Goal: Information Seeking & Learning: Learn about a topic

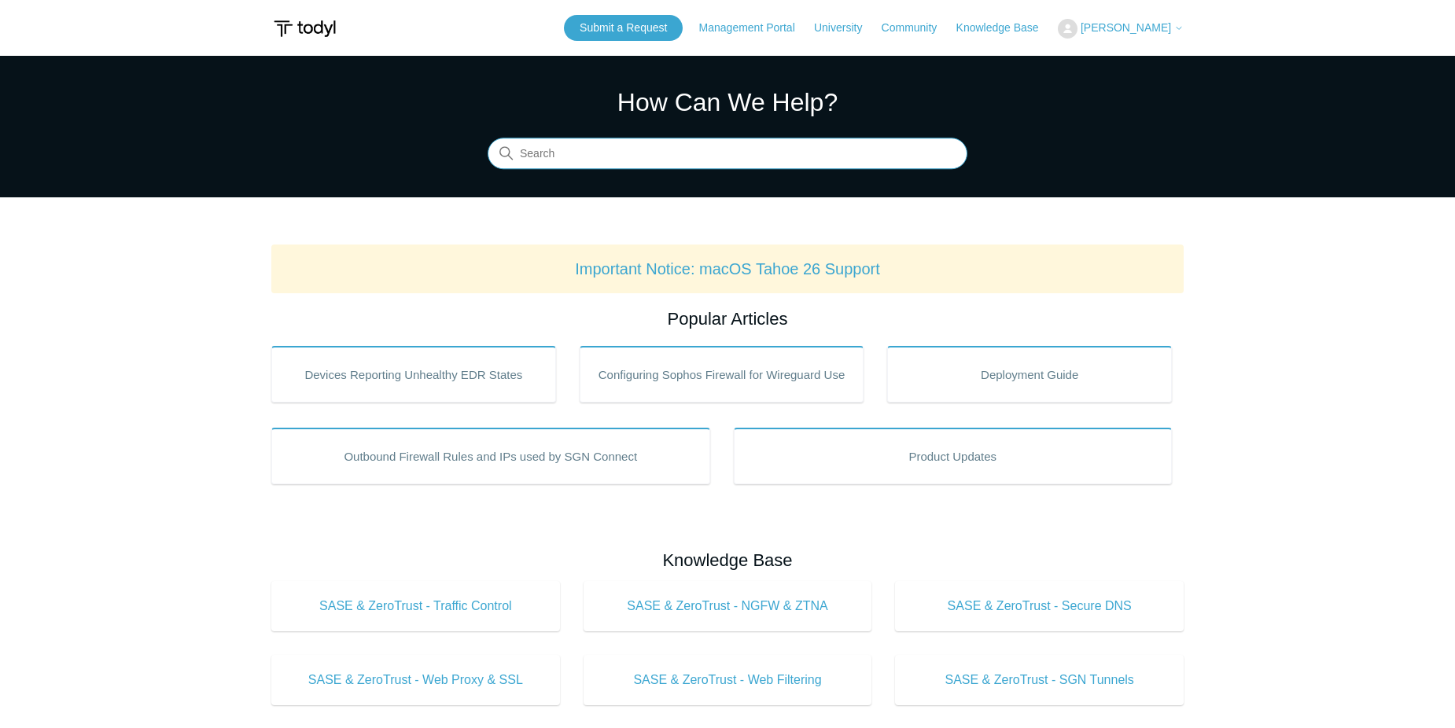
click at [679, 159] on input "Search" at bounding box center [728, 153] width 480 height 31
type input "upgrade"
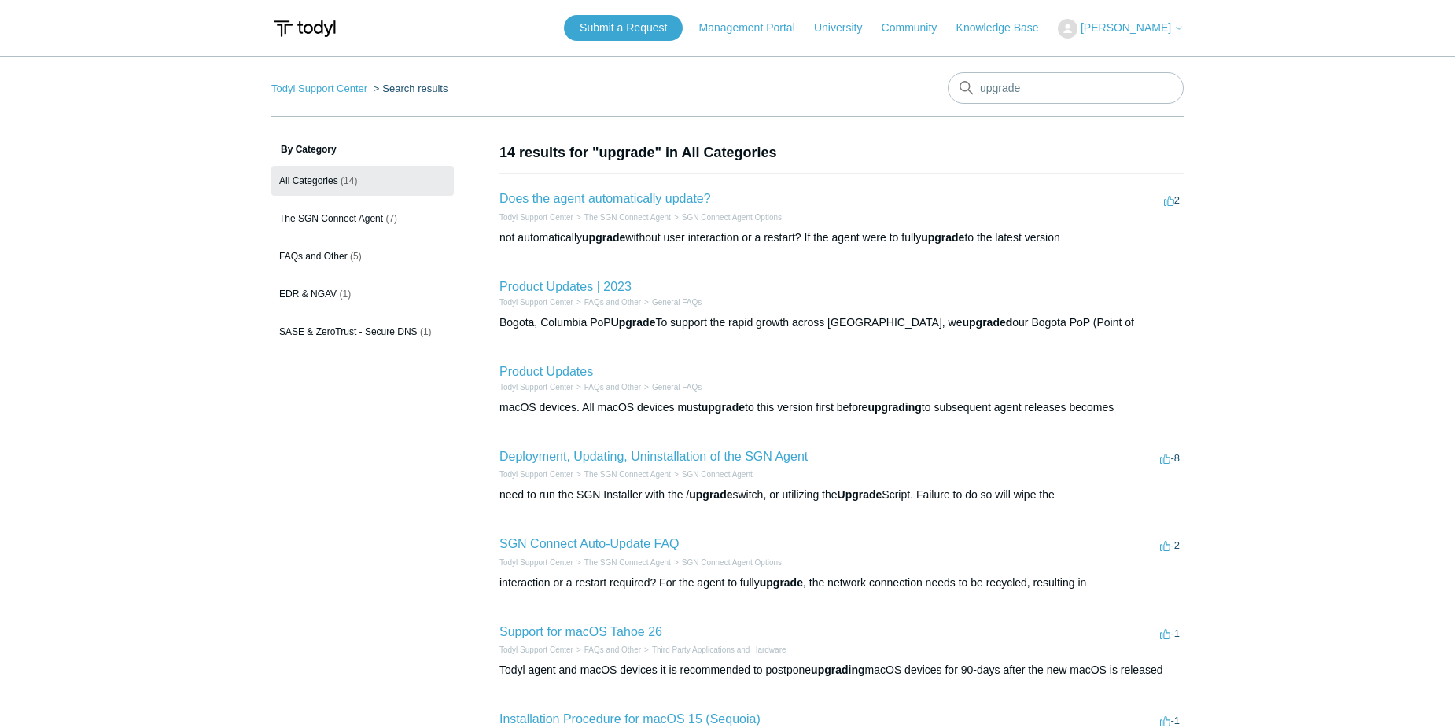
click at [633, 495] on div "need to run the SGN Installer with the / upgrade switch, or utilizing the Upgra…" at bounding box center [841, 495] width 684 height 17
click at [749, 453] on link "Deployment, Updating, Uninstallation of the SGN Agent" at bounding box center [653, 456] width 308 height 13
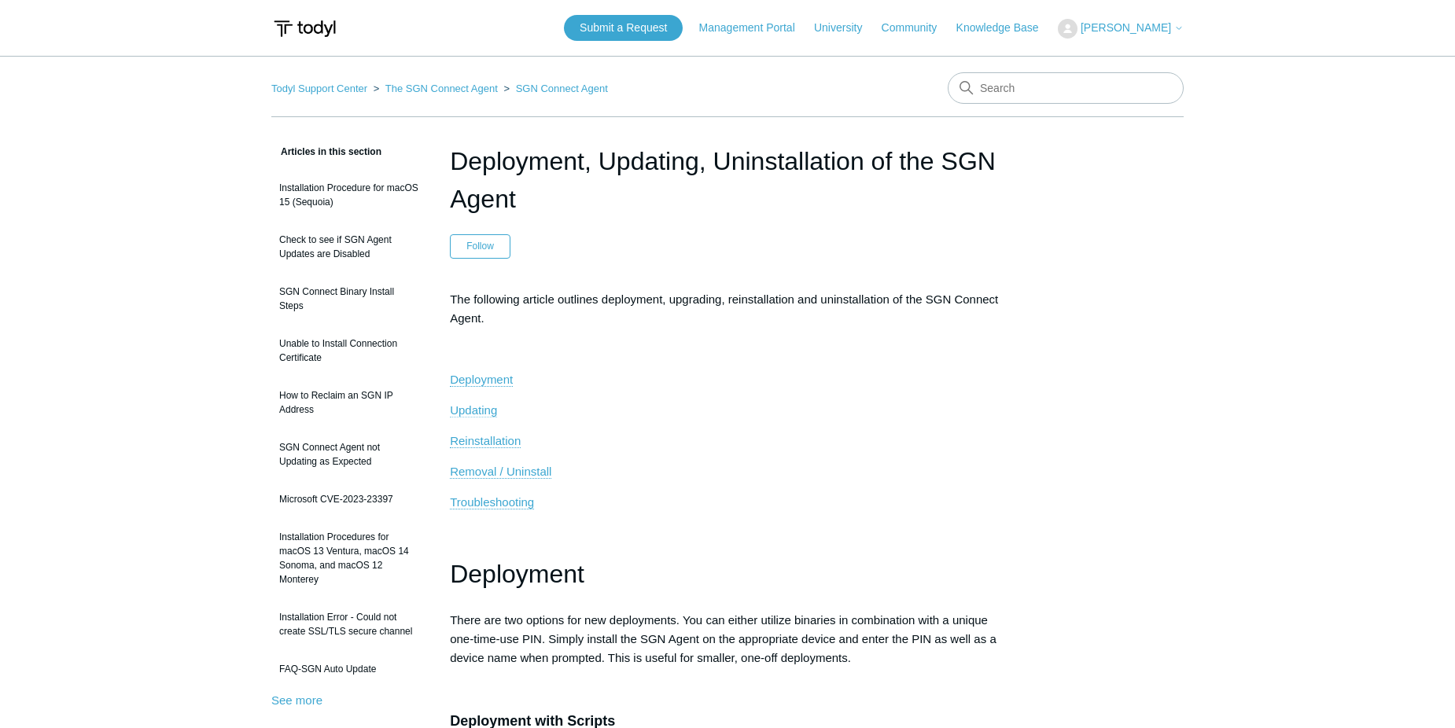
click at [479, 410] on span "Updating" at bounding box center [473, 409] width 47 height 13
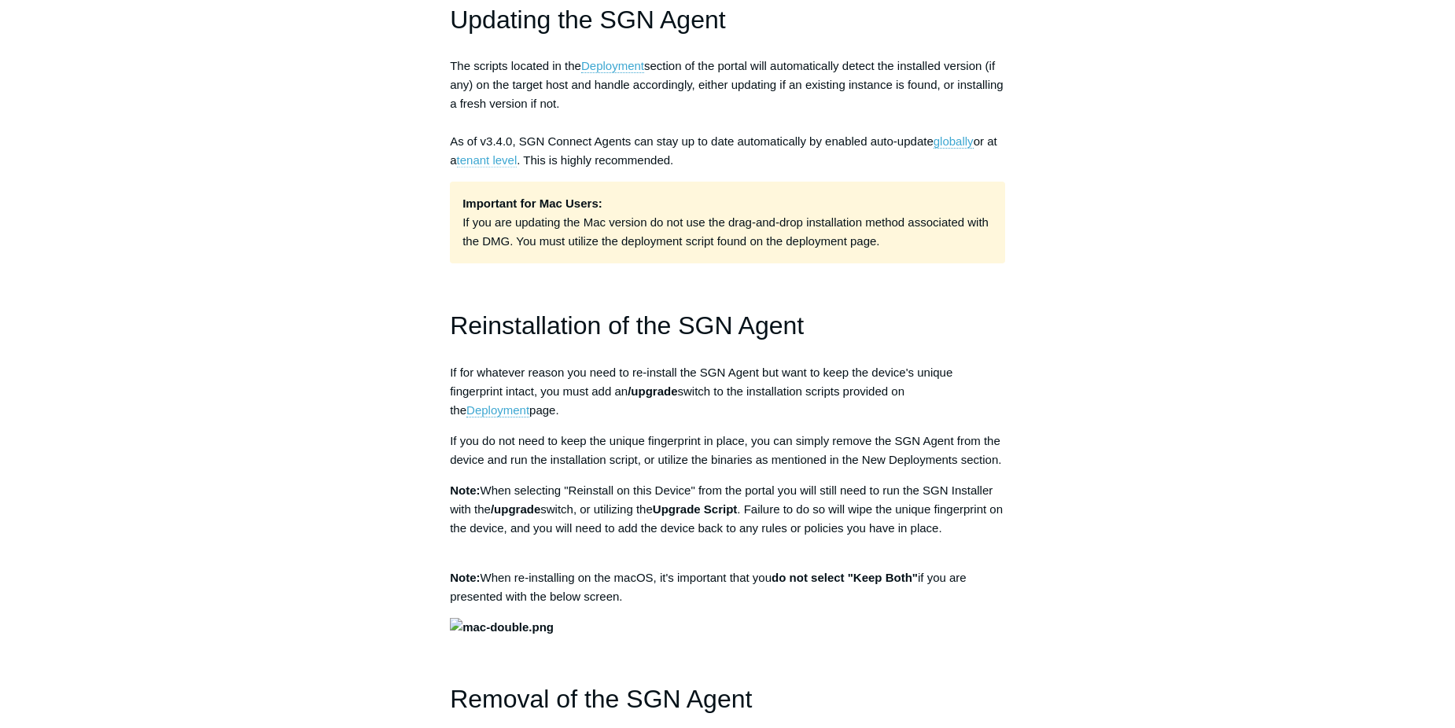
click at [480, 163] on link "tenant level" at bounding box center [487, 160] width 61 height 14
click at [481, 163] on link "tenant level" at bounding box center [487, 160] width 61 height 14
click at [954, 139] on link "globally" at bounding box center [953, 141] width 40 height 14
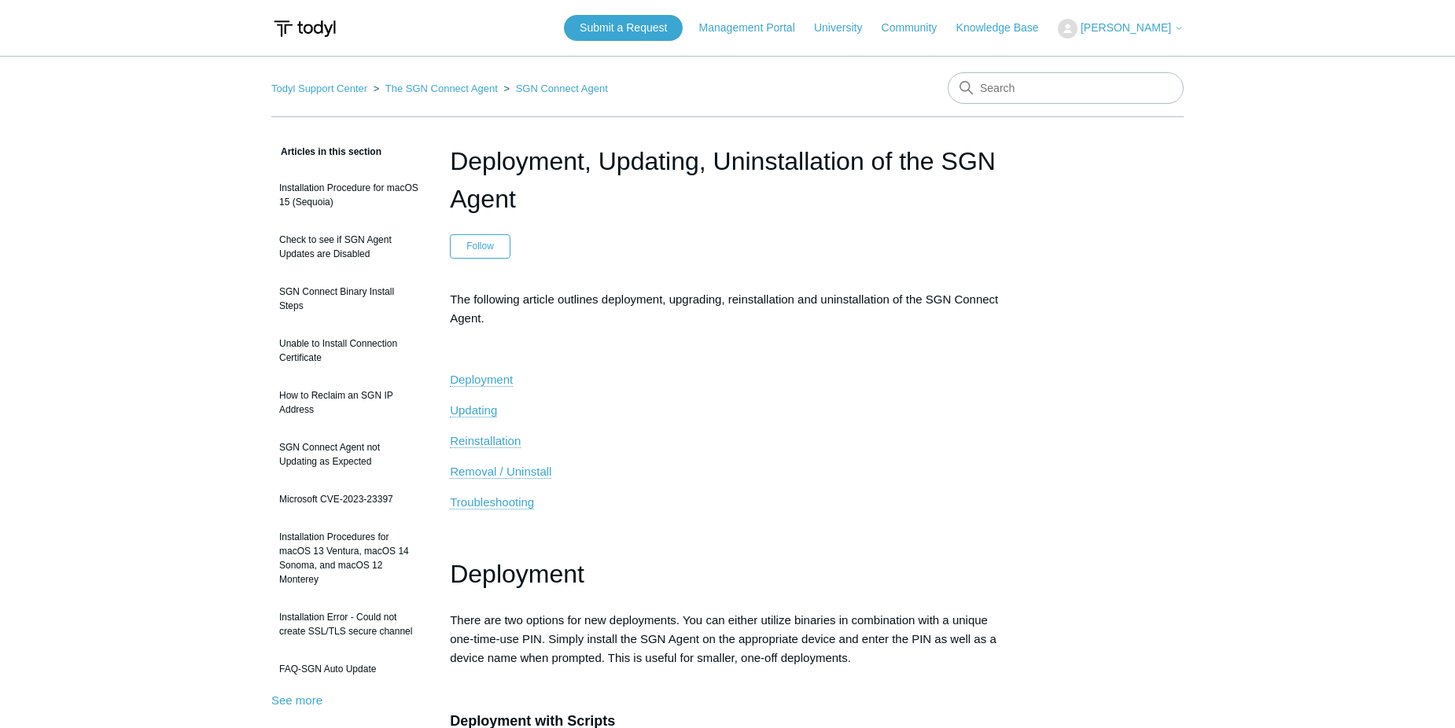
scroll to position [1130, 0]
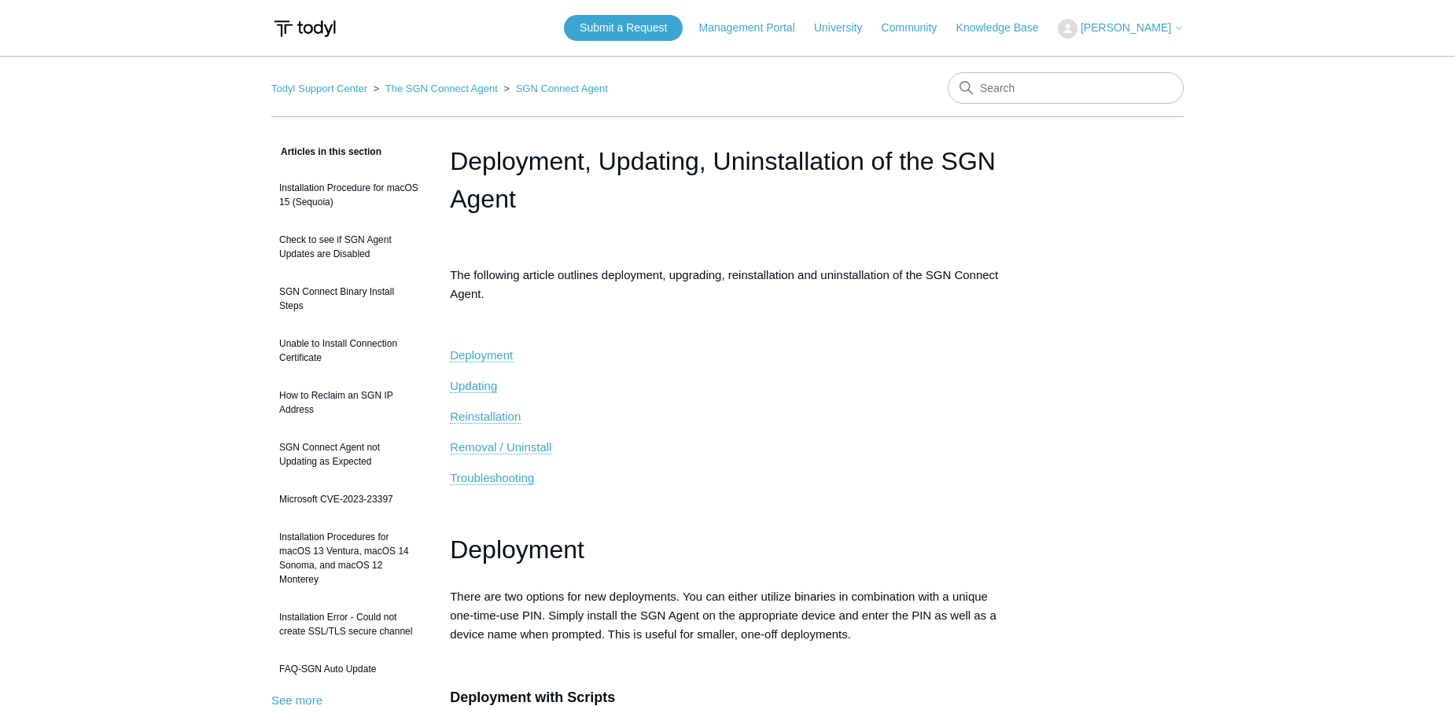
scroll to position [1130, 0]
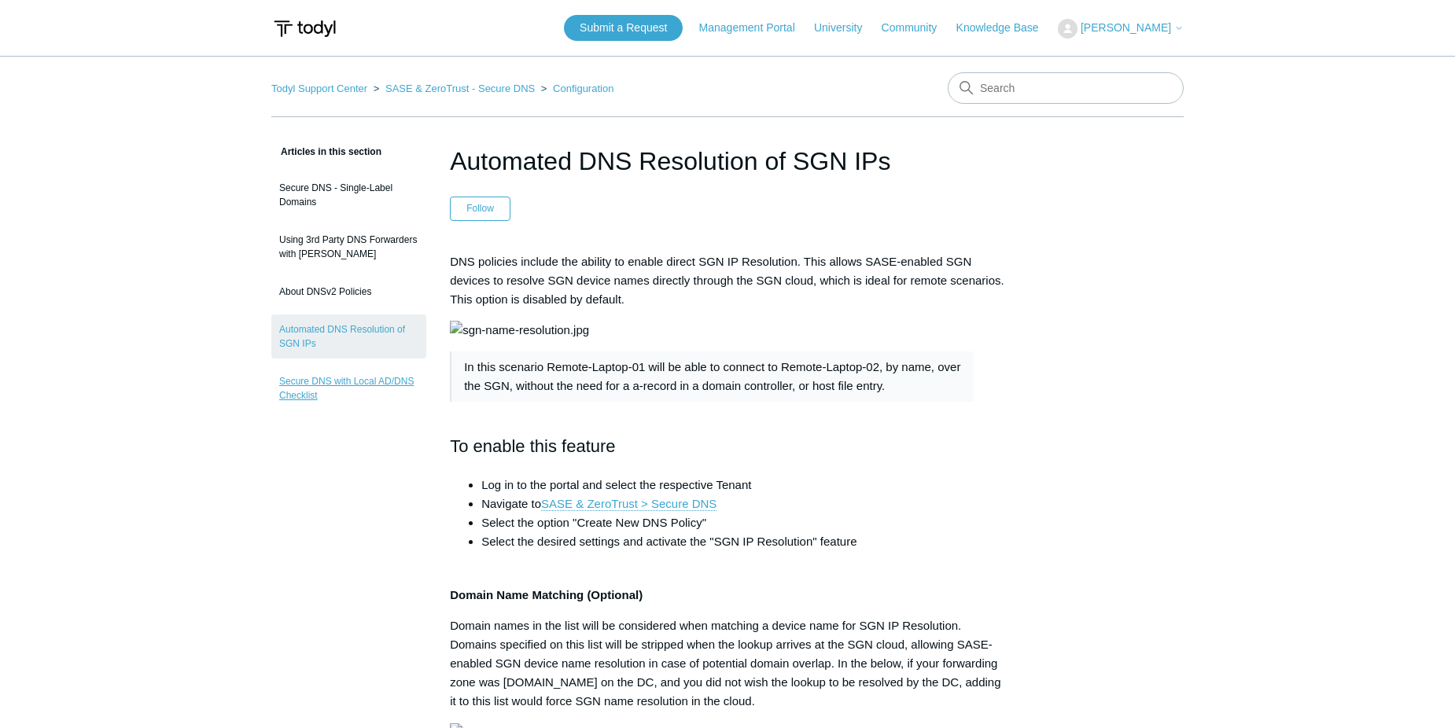
click at [349, 388] on link "Secure DNS with Local AD/DNS Checklist" at bounding box center [348, 388] width 155 height 44
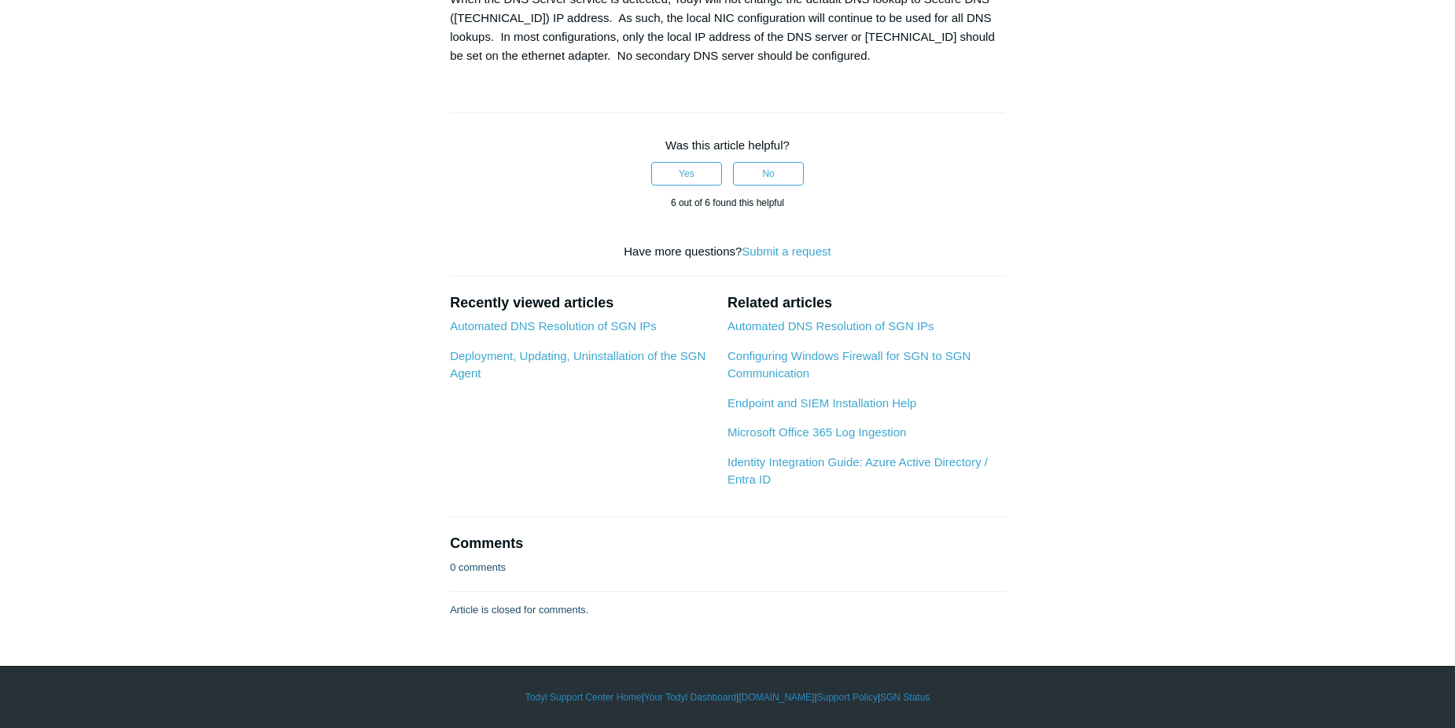
scroll to position [2674, 0]
click at [511, 333] on link "Automated DNS Resolution of SGN IPs" at bounding box center [553, 325] width 207 height 13
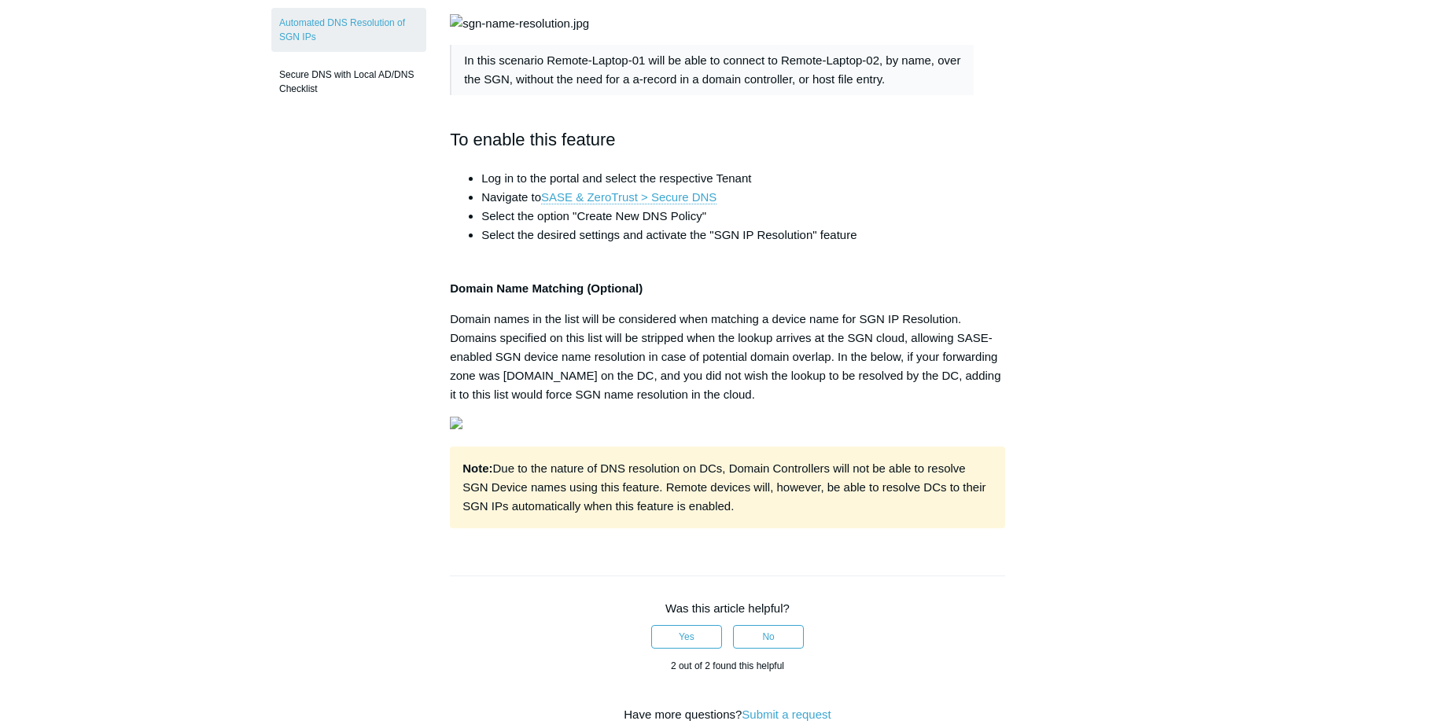
scroll to position [472, 0]
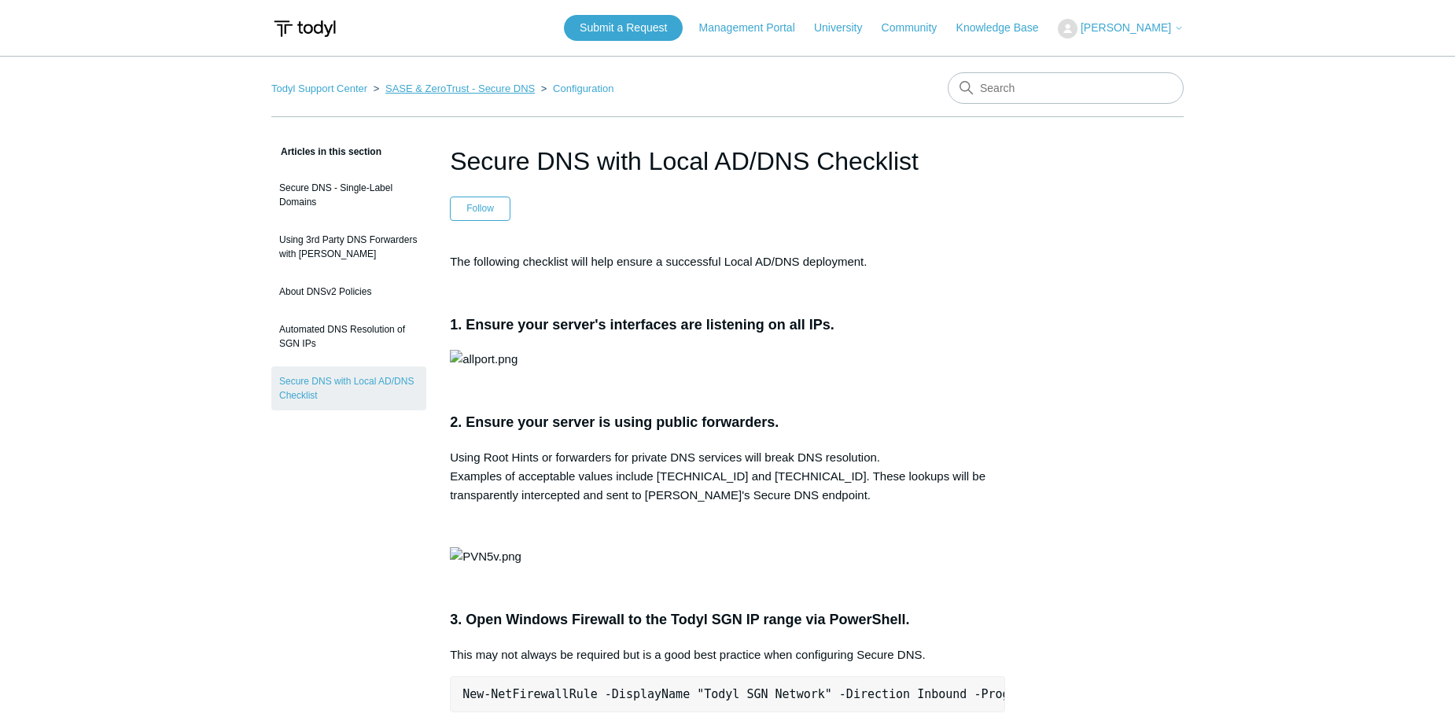
click at [509, 87] on link "SASE & ZeroTrust - Secure DNS" at bounding box center [459, 89] width 149 height 12
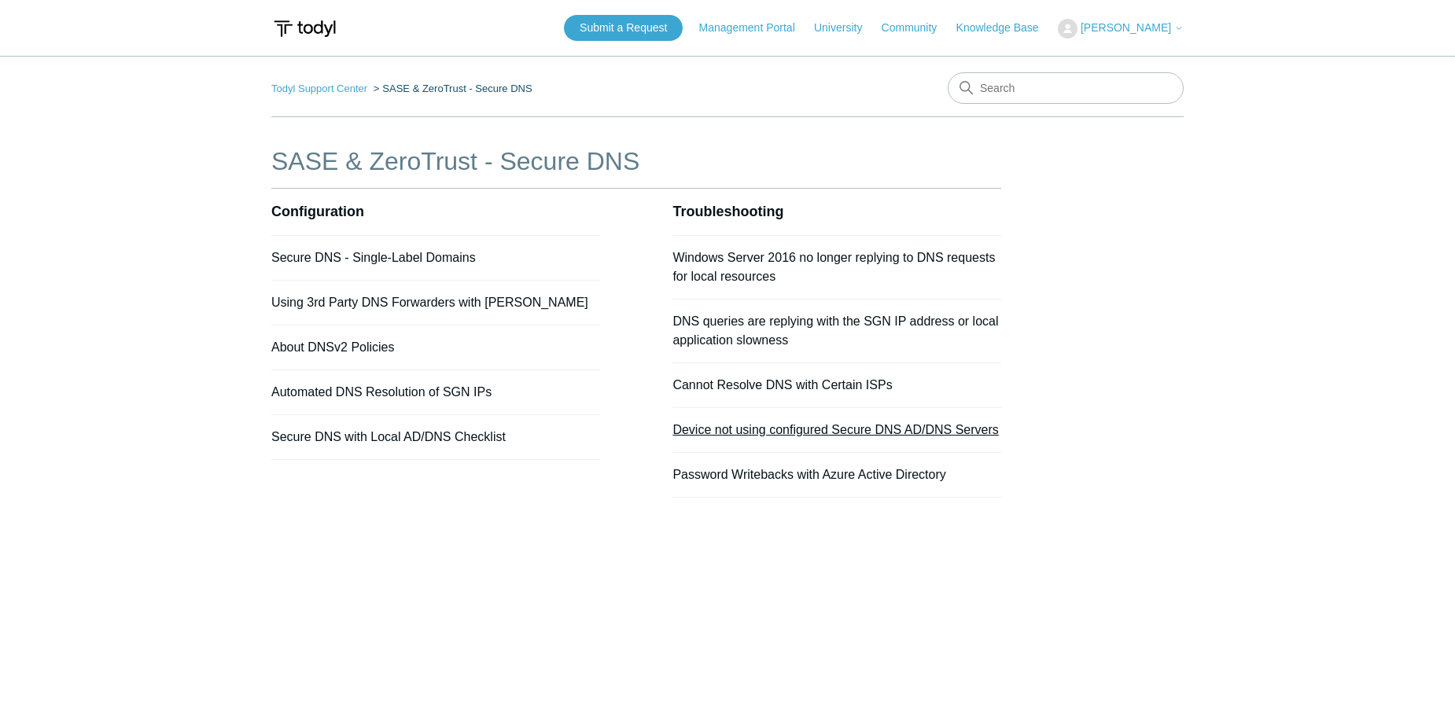
click at [826, 424] on link "Device not using configured Secure DNS AD/DNS Servers" at bounding box center [835, 429] width 326 height 13
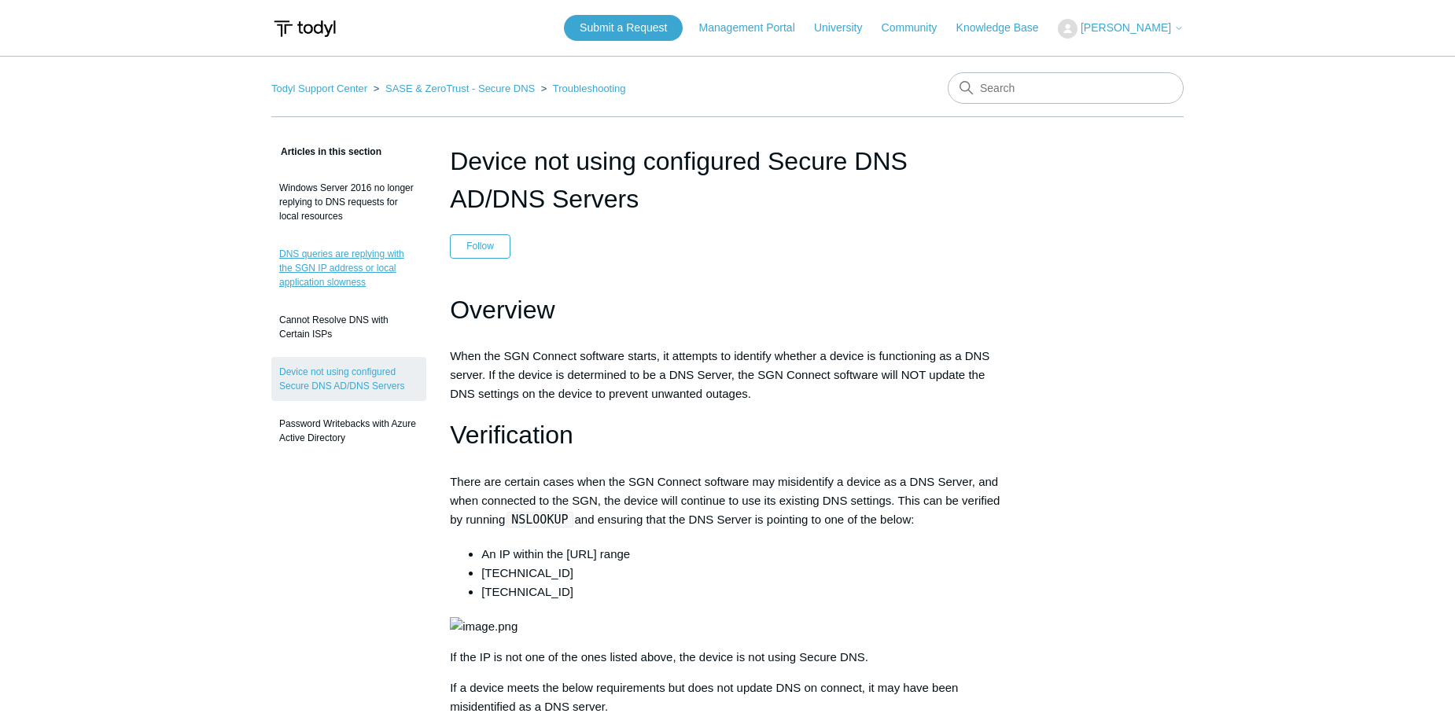
click at [323, 282] on link "DNS queries are replying with the SGN IP address or local application slowness" at bounding box center [348, 268] width 155 height 58
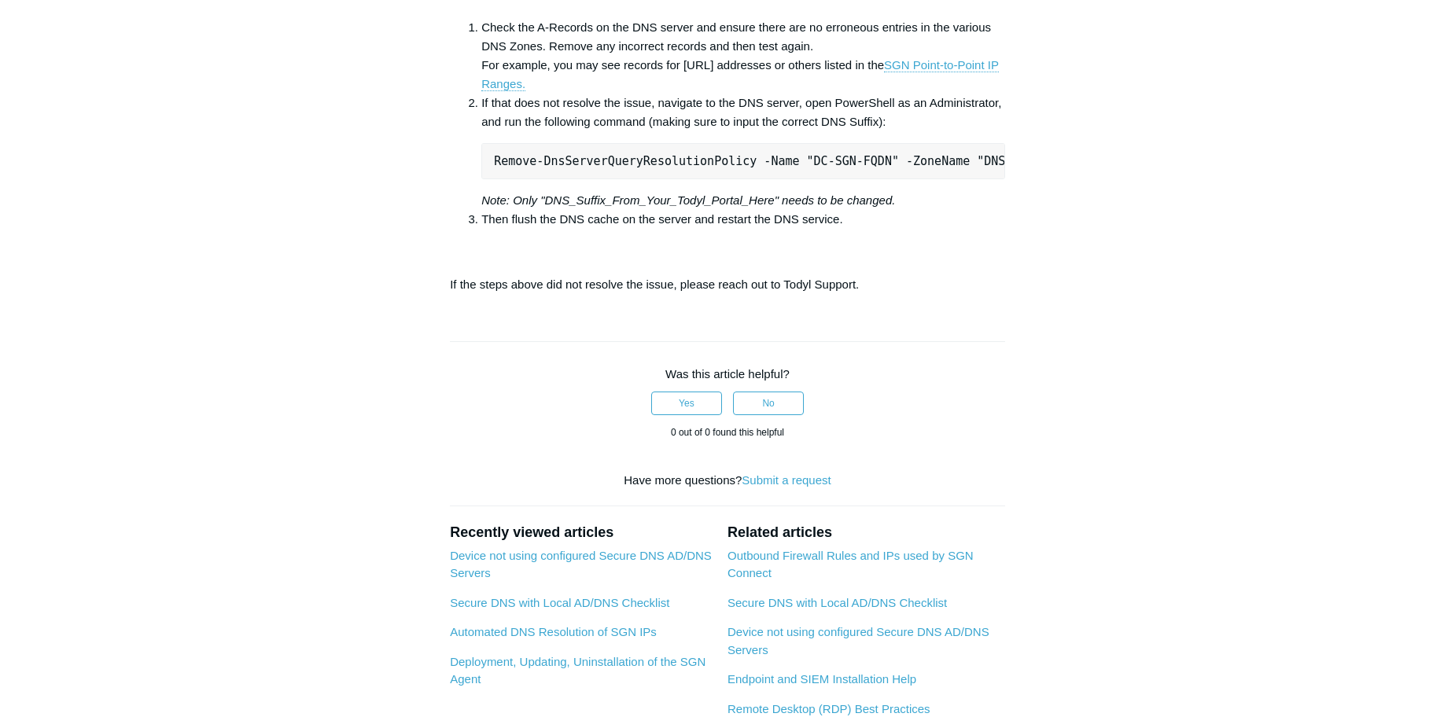
scroll to position [1101, 0]
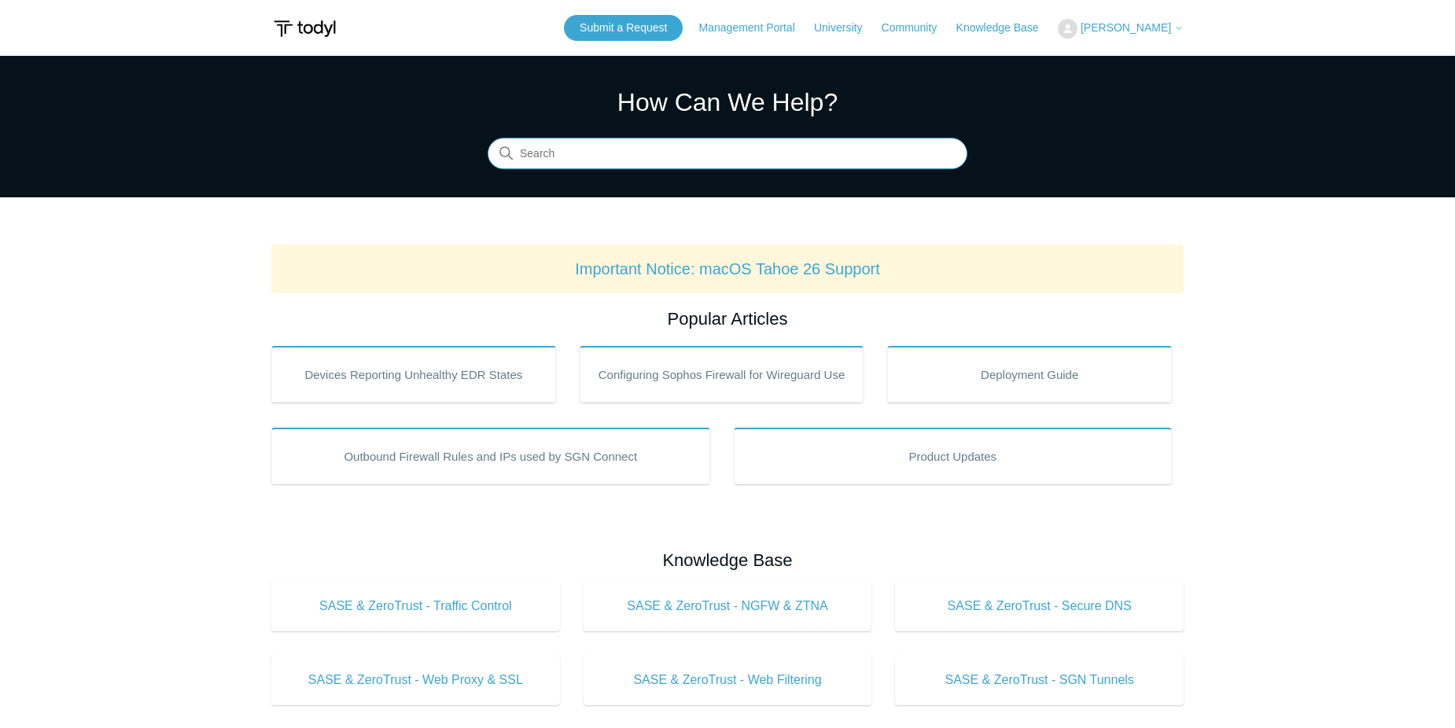
click at [627, 156] on input "Search" at bounding box center [728, 153] width 480 height 31
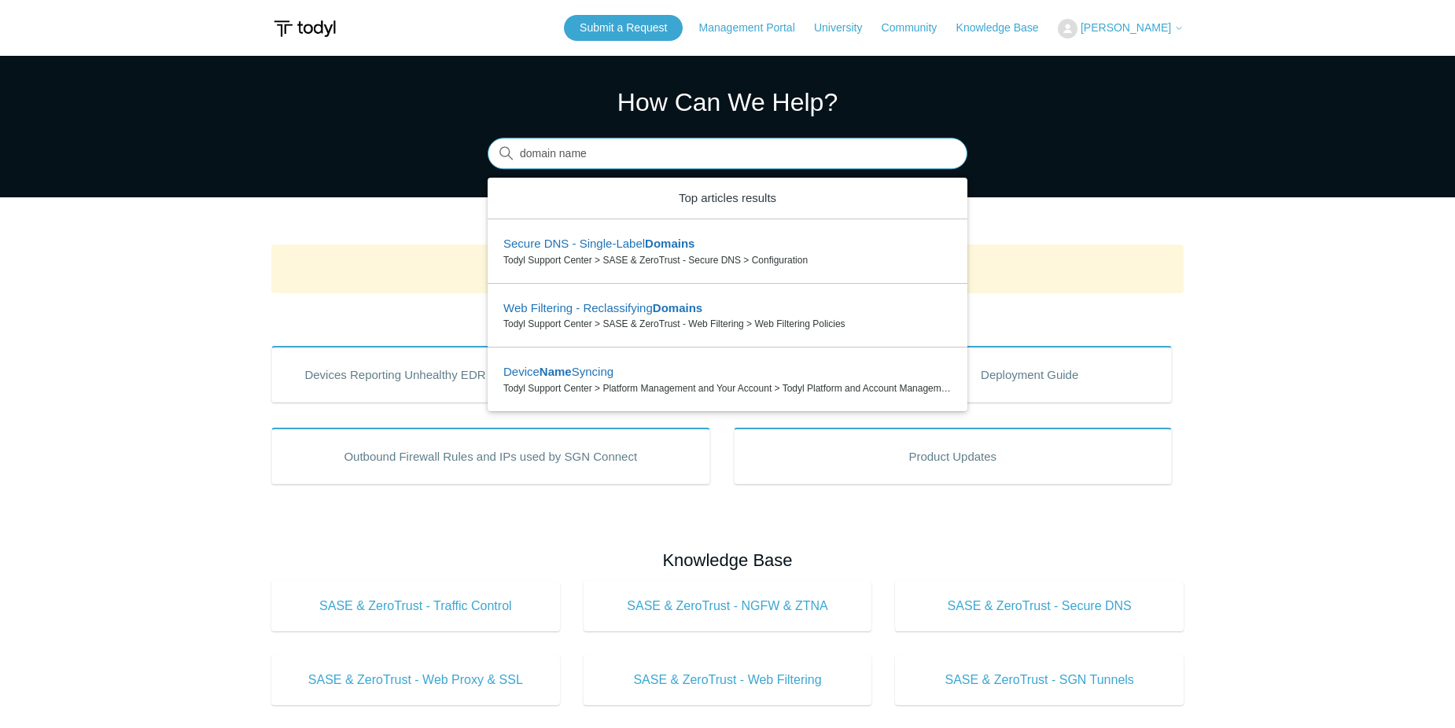
type input "domain name"
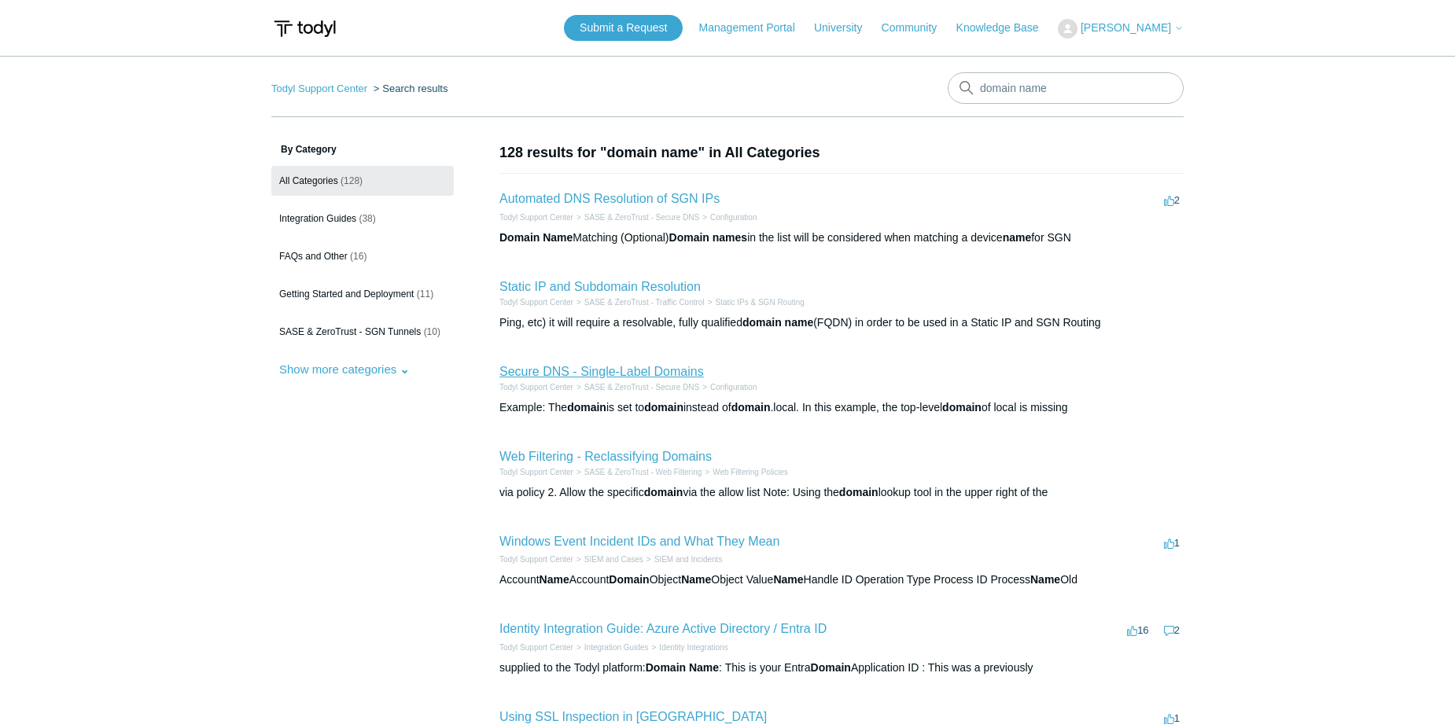
click at [658, 365] on link "Secure DNS - Single-Label Domains" at bounding box center [601, 371] width 204 height 13
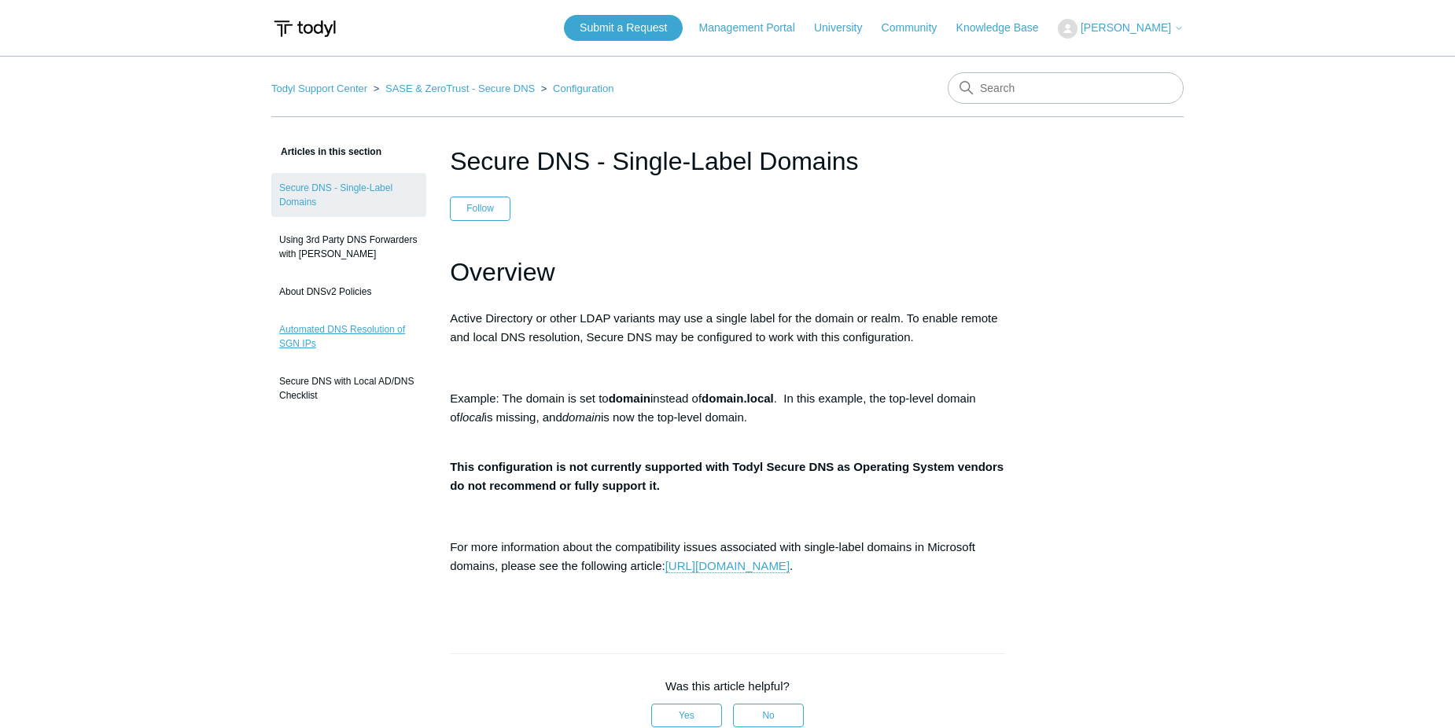
click at [338, 328] on link "Automated DNS Resolution of SGN IPs" at bounding box center [348, 337] width 155 height 44
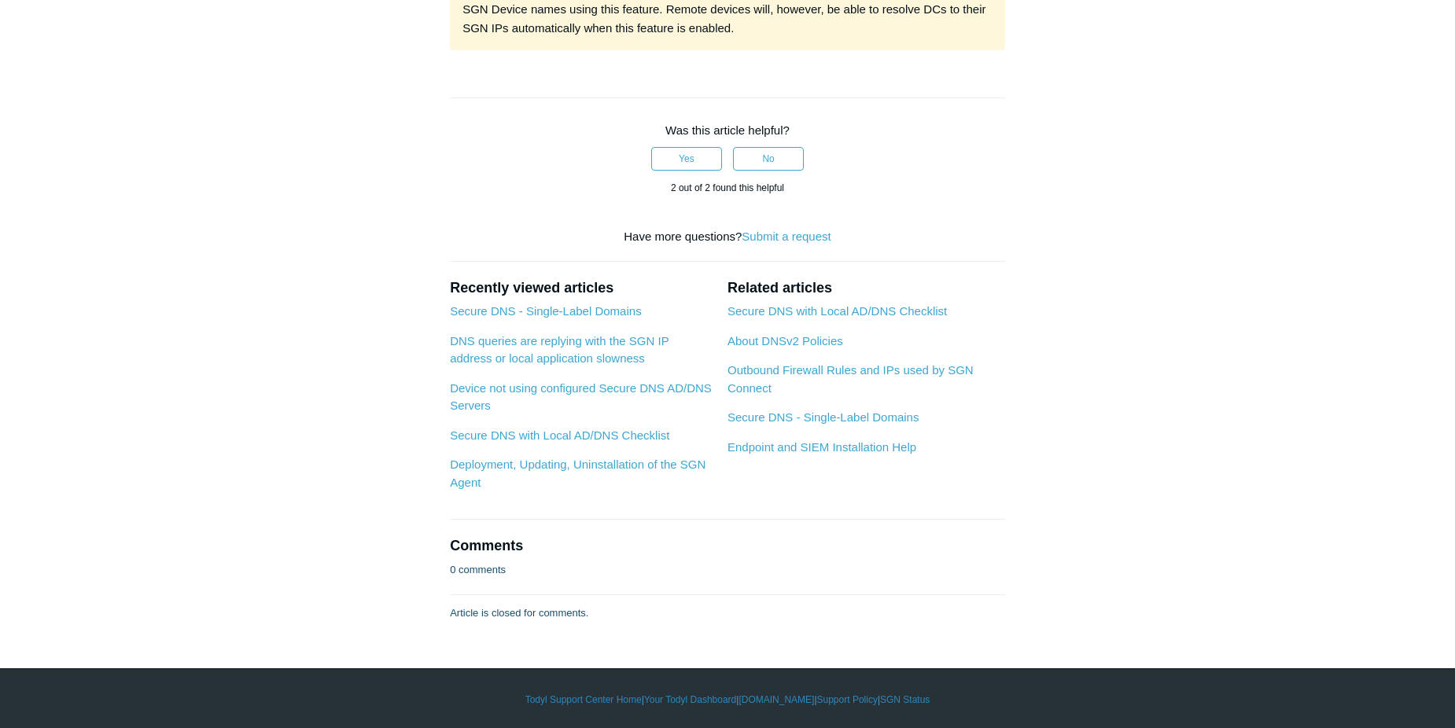
scroll to position [786, 0]
